Goal: Obtain resource: Obtain resource

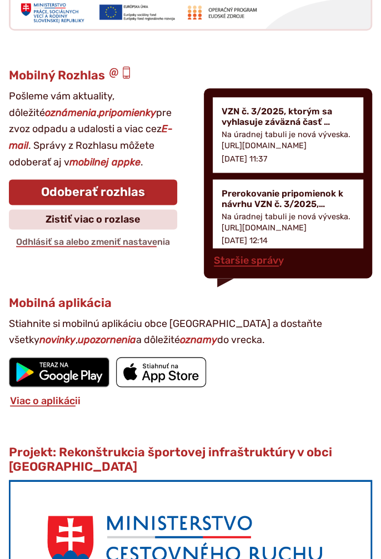
scroll to position [1696, 0]
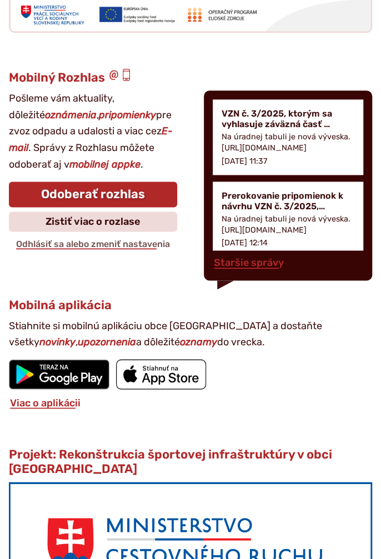
click at [256, 119] on h4 "VZN č. 3/2025, ktorým sa vyhlasuje záväzná časť …" at bounding box center [287, 118] width 133 height 21
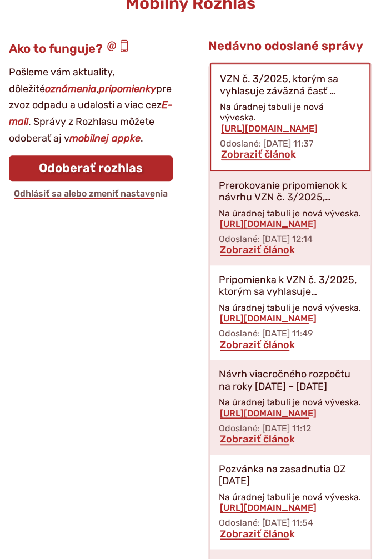
scroll to position [138, 0]
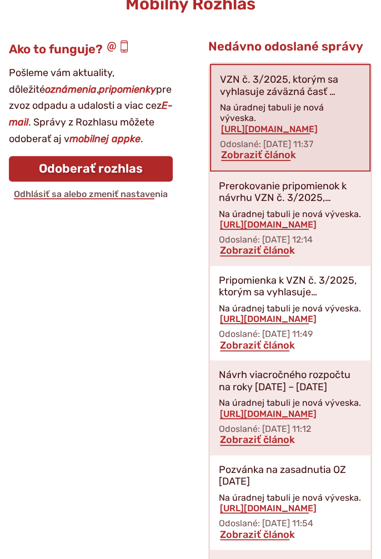
click at [250, 149] on link "Zobraziť článok" at bounding box center [258, 155] width 77 height 12
